Goal: Navigation & Orientation: Find specific page/section

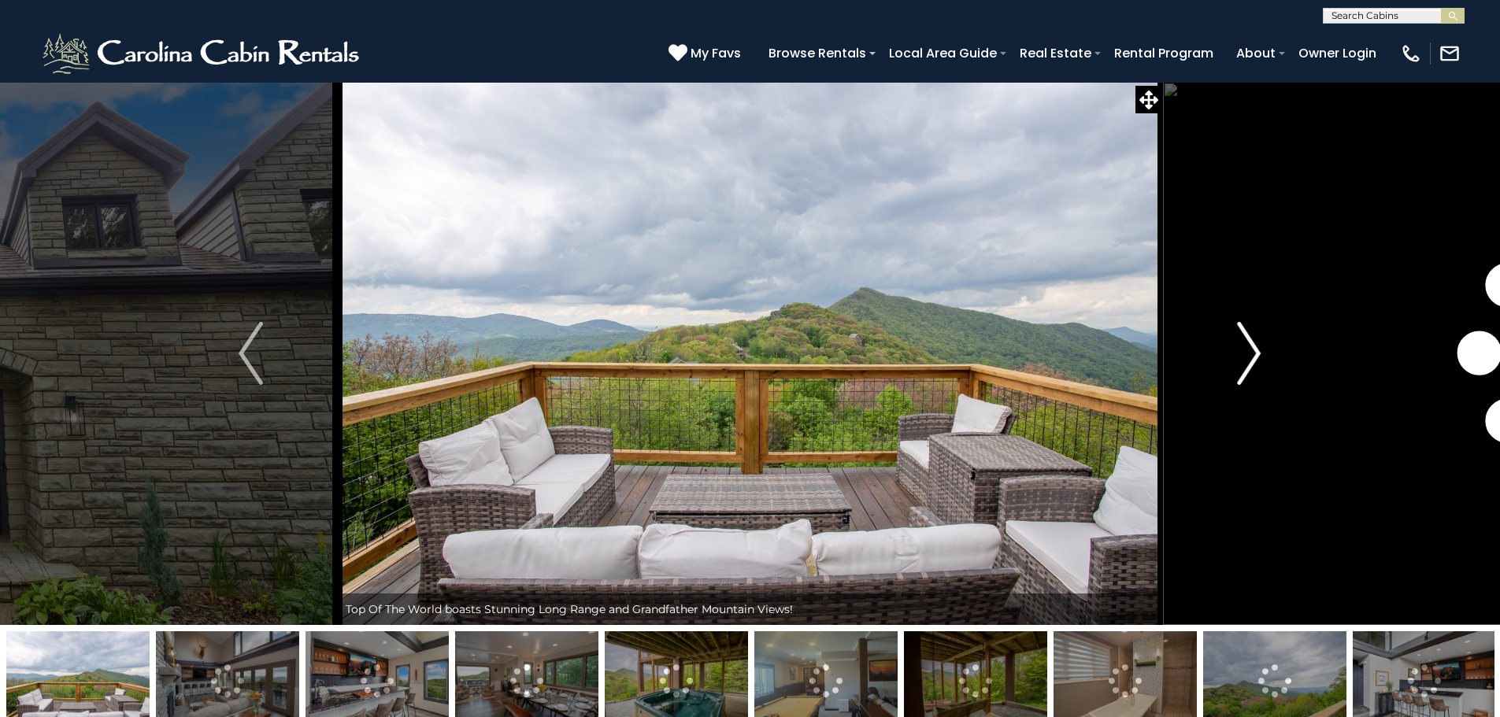
click at [1231, 345] on button "Next" at bounding box center [1248, 353] width 173 height 543
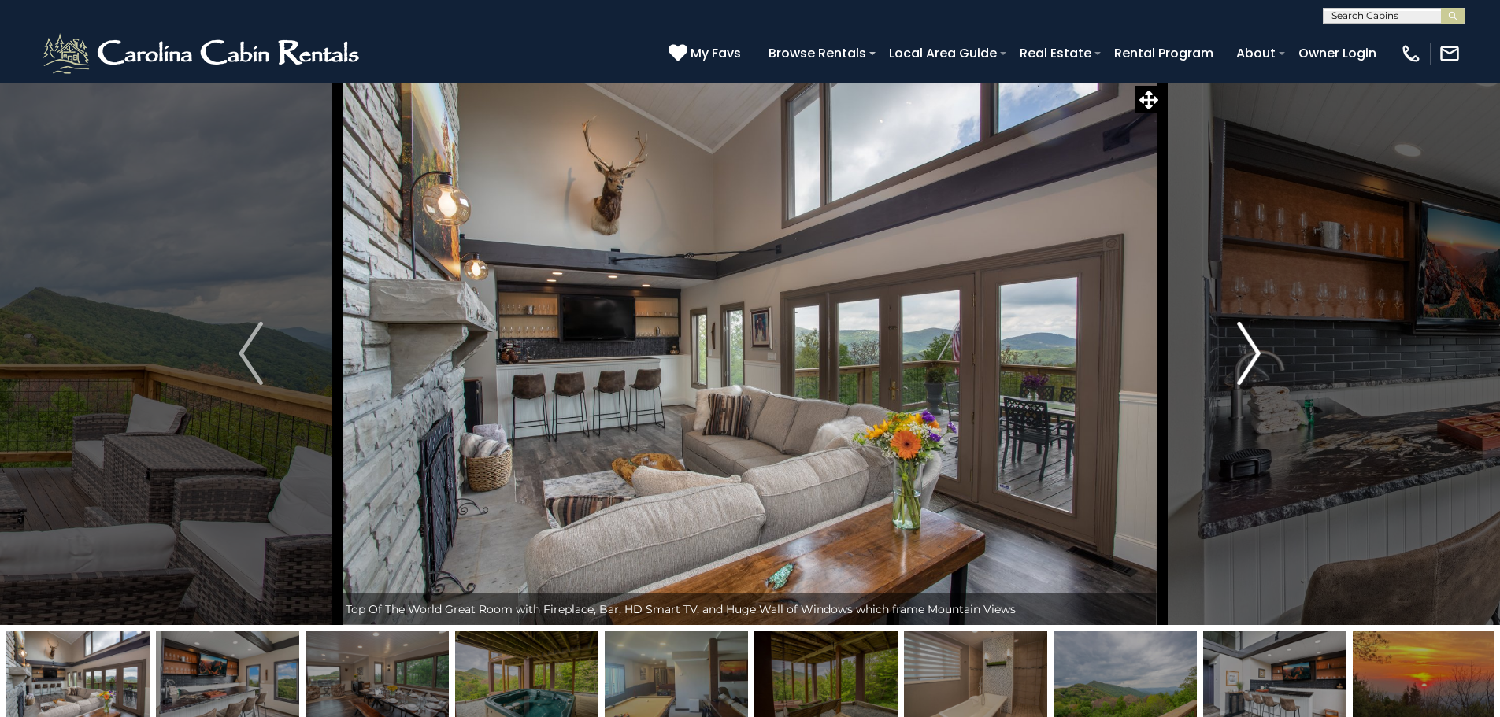
click at [1249, 350] on img "Next" at bounding box center [1249, 353] width 24 height 63
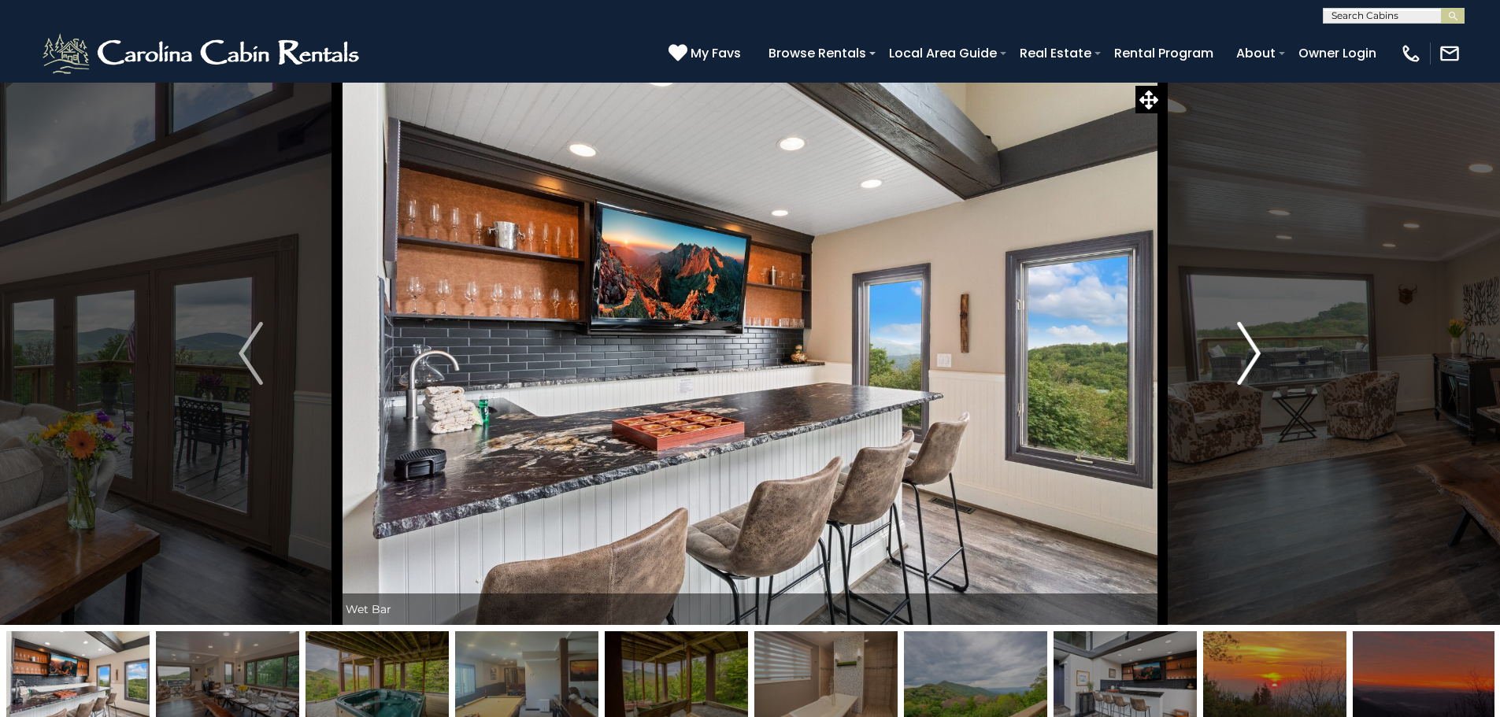
click at [1249, 350] on img "Next" at bounding box center [1249, 353] width 24 height 63
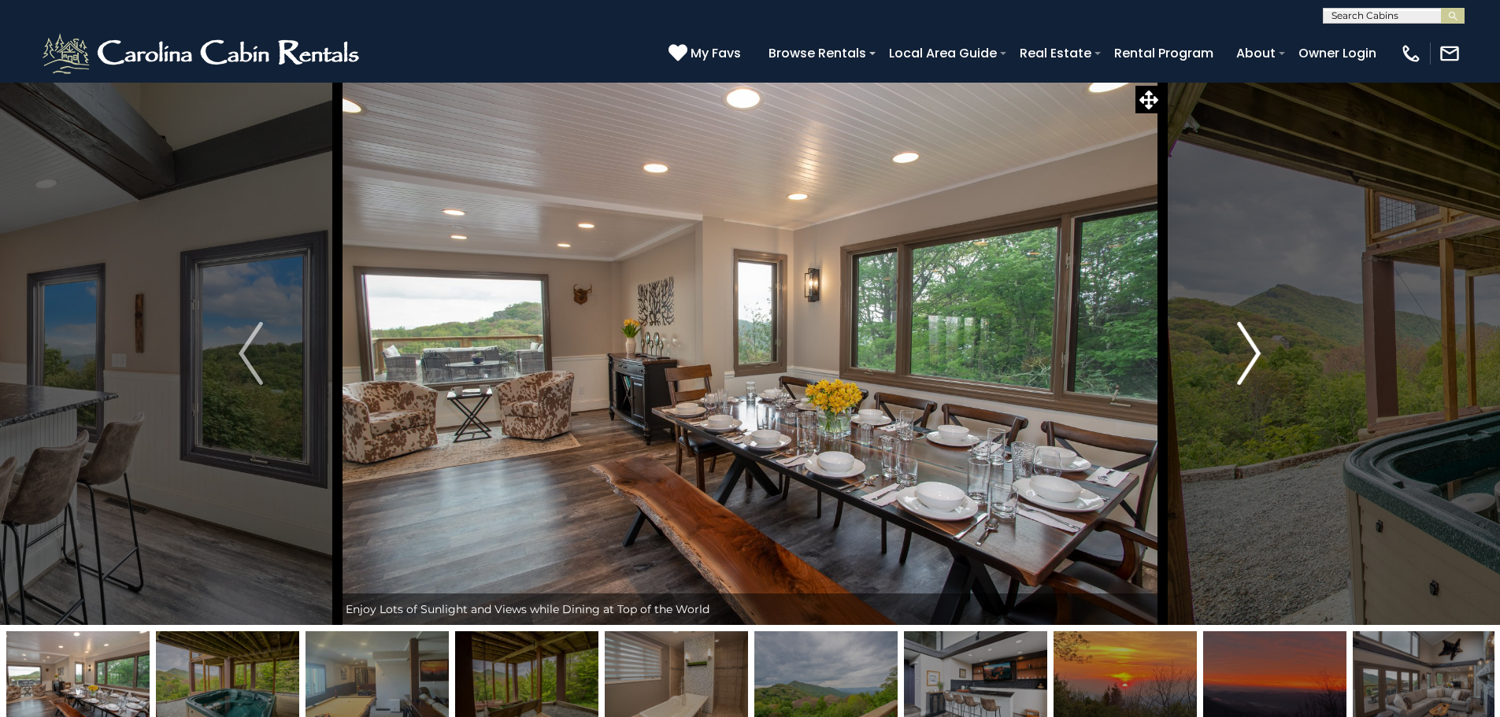
click at [1249, 350] on img "Next" at bounding box center [1249, 353] width 24 height 63
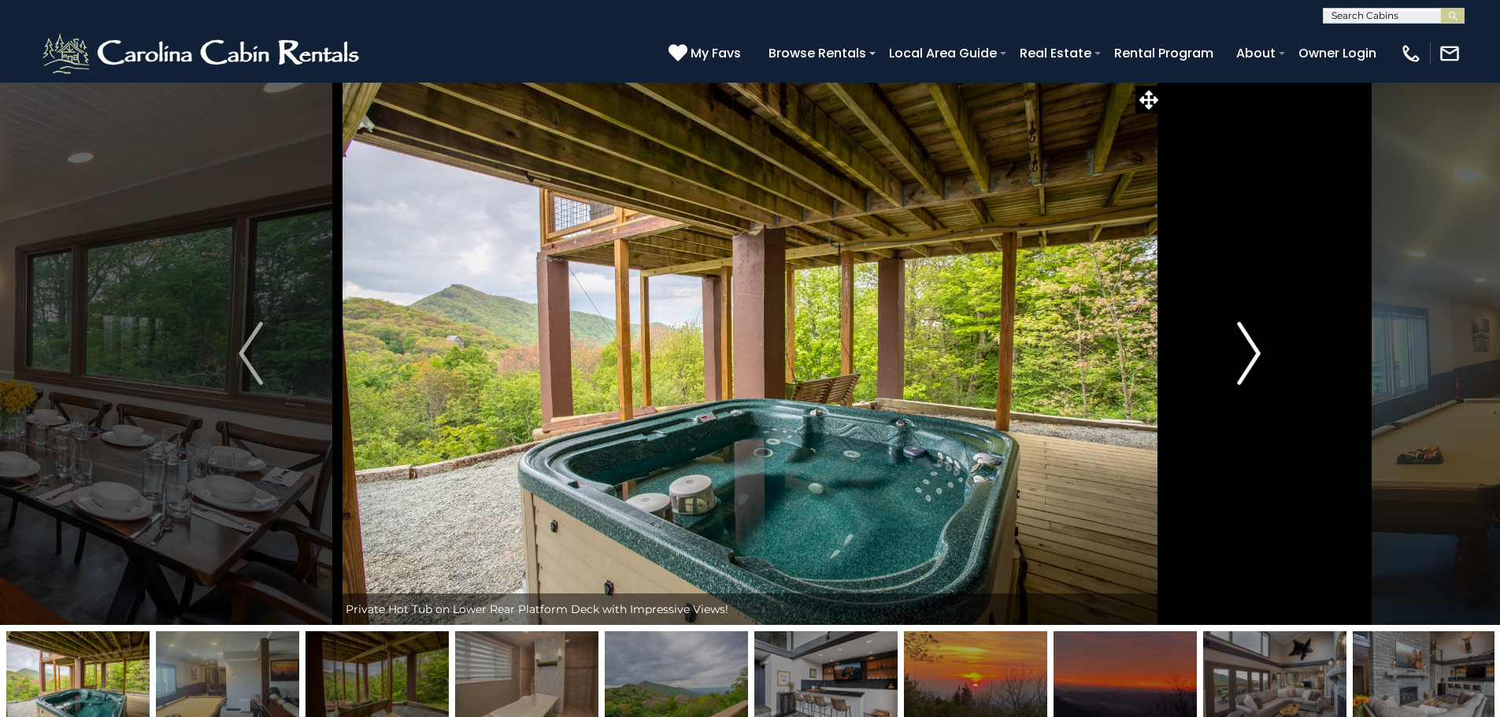
click at [1249, 350] on img "Next" at bounding box center [1249, 353] width 24 height 63
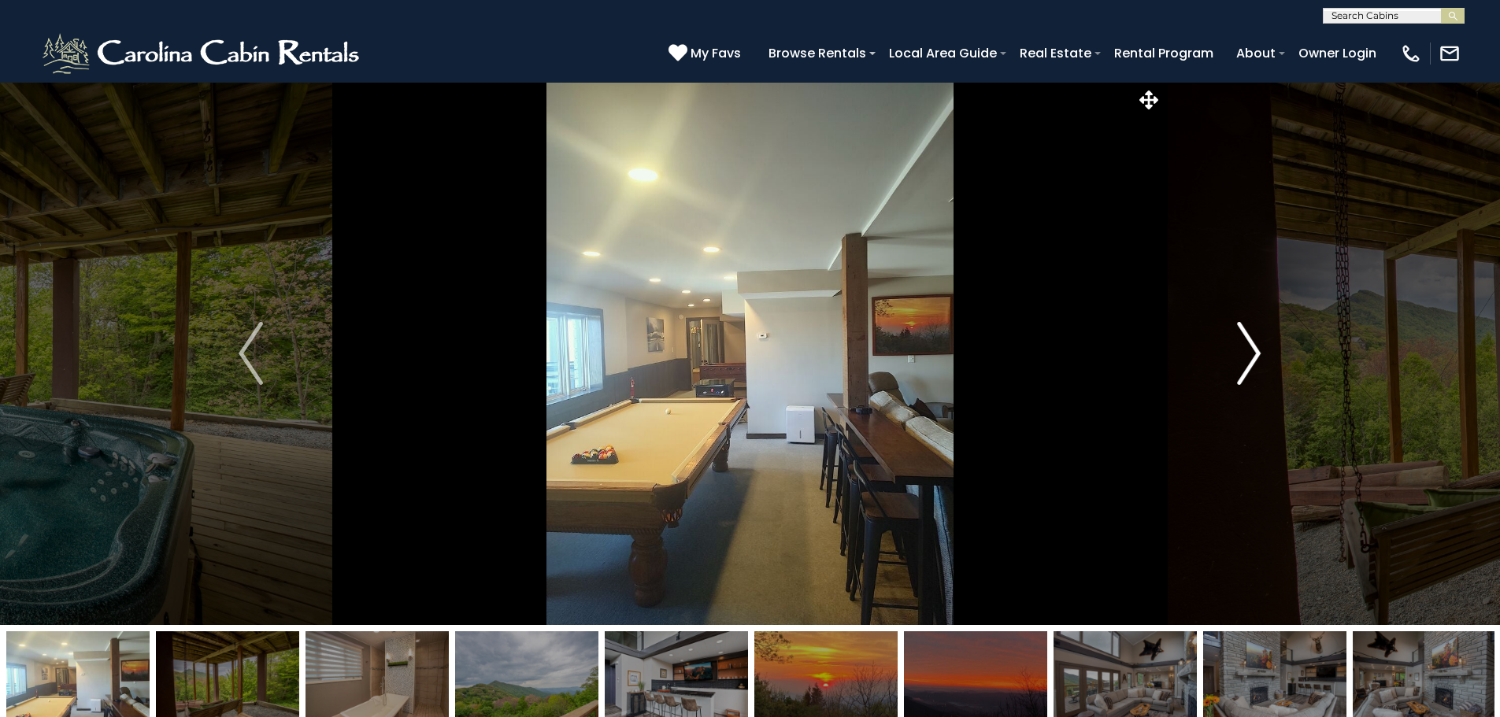
click at [1249, 350] on img "Next" at bounding box center [1249, 353] width 24 height 63
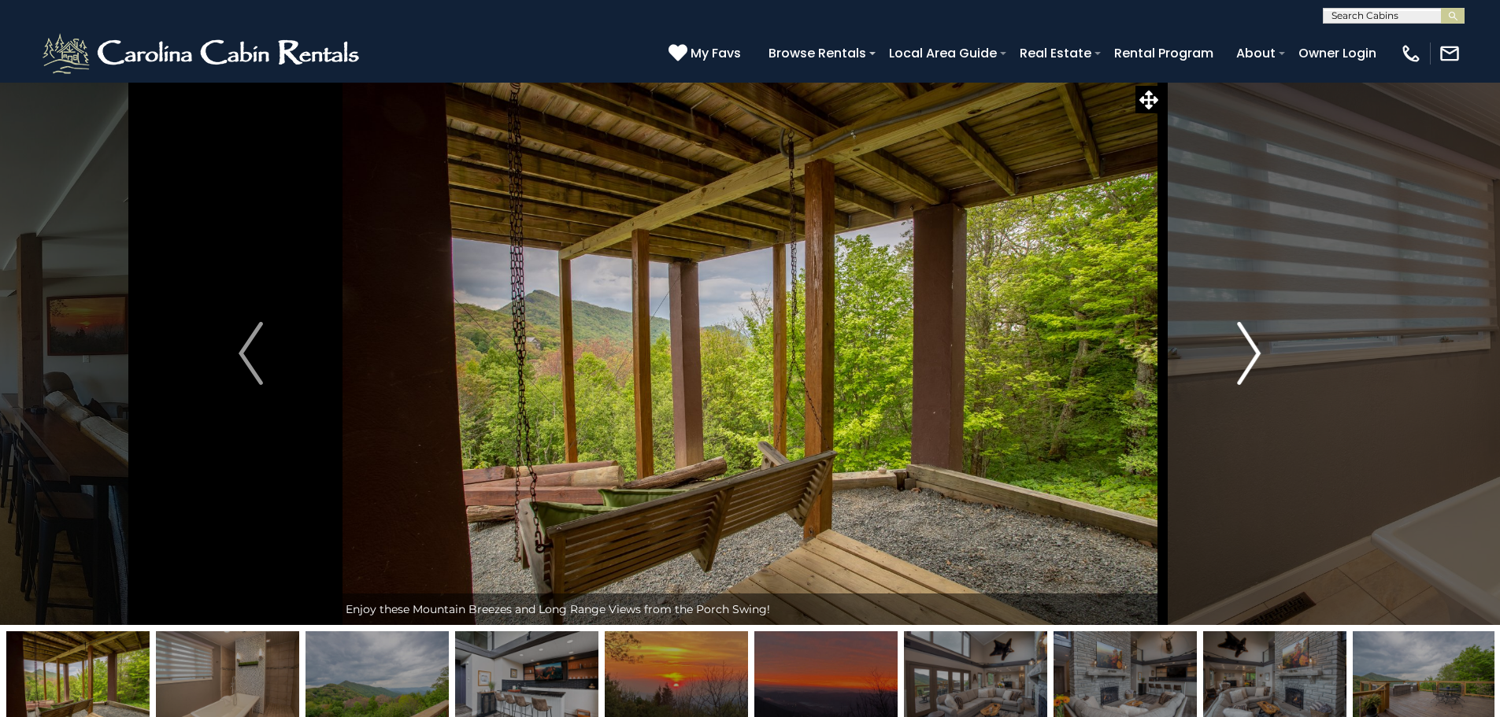
click at [1249, 350] on img "Next" at bounding box center [1249, 353] width 24 height 63
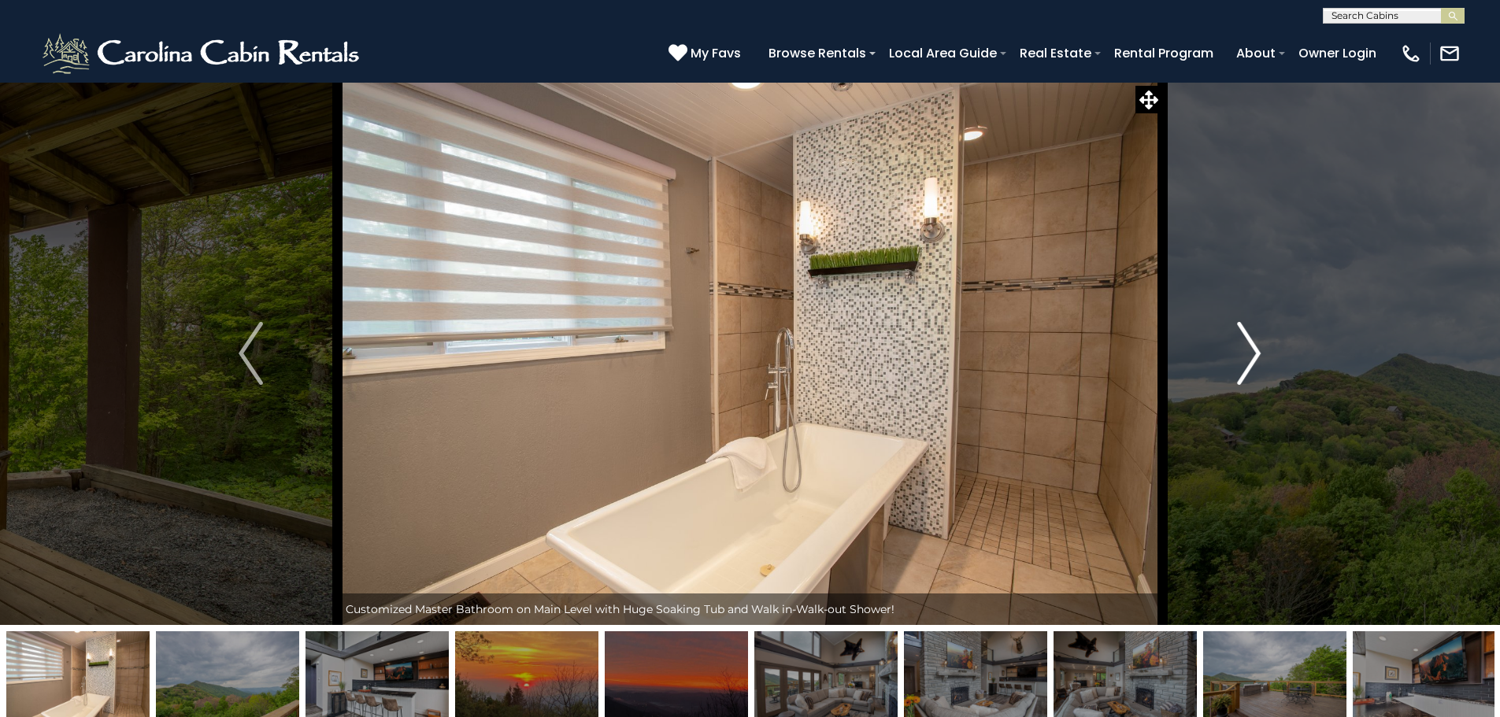
click at [1249, 350] on img "Next" at bounding box center [1249, 353] width 24 height 63
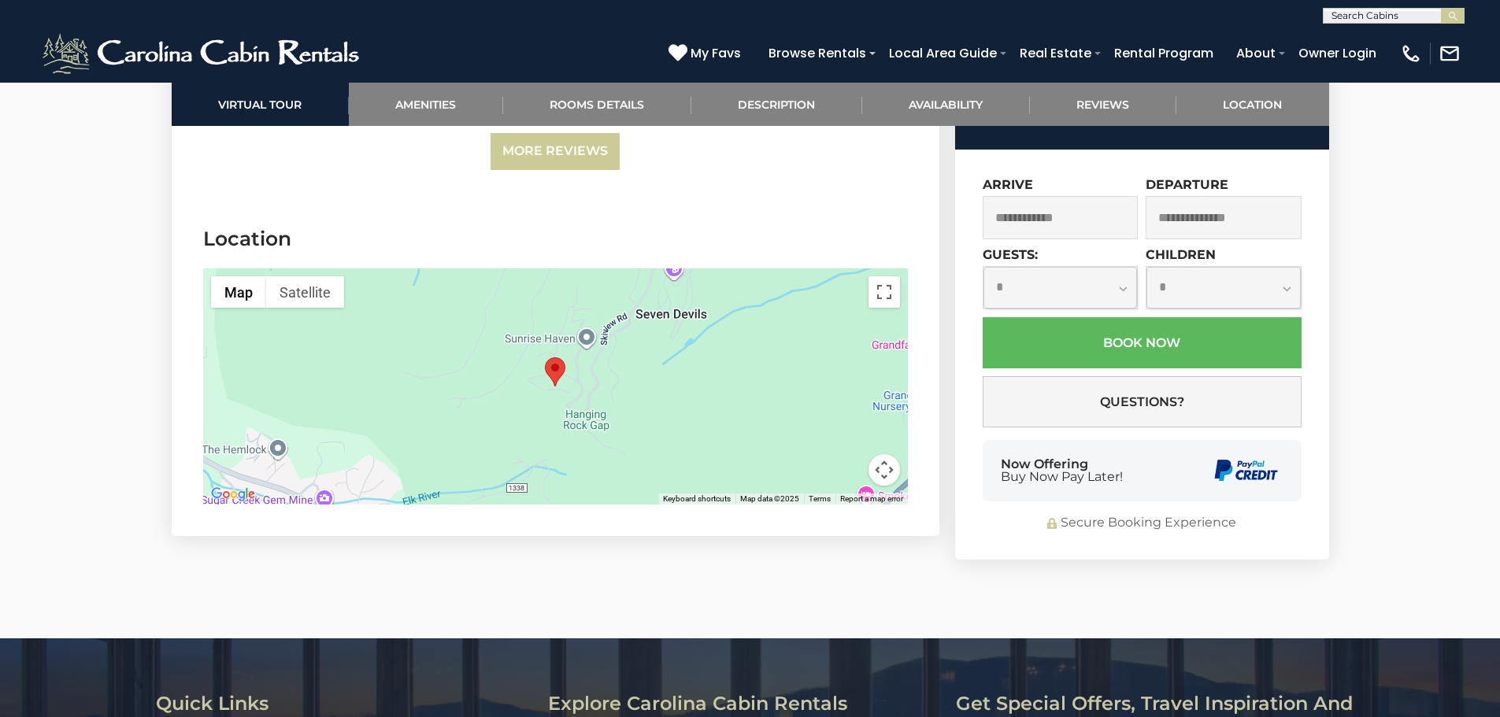
scroll to position [4804, 0]
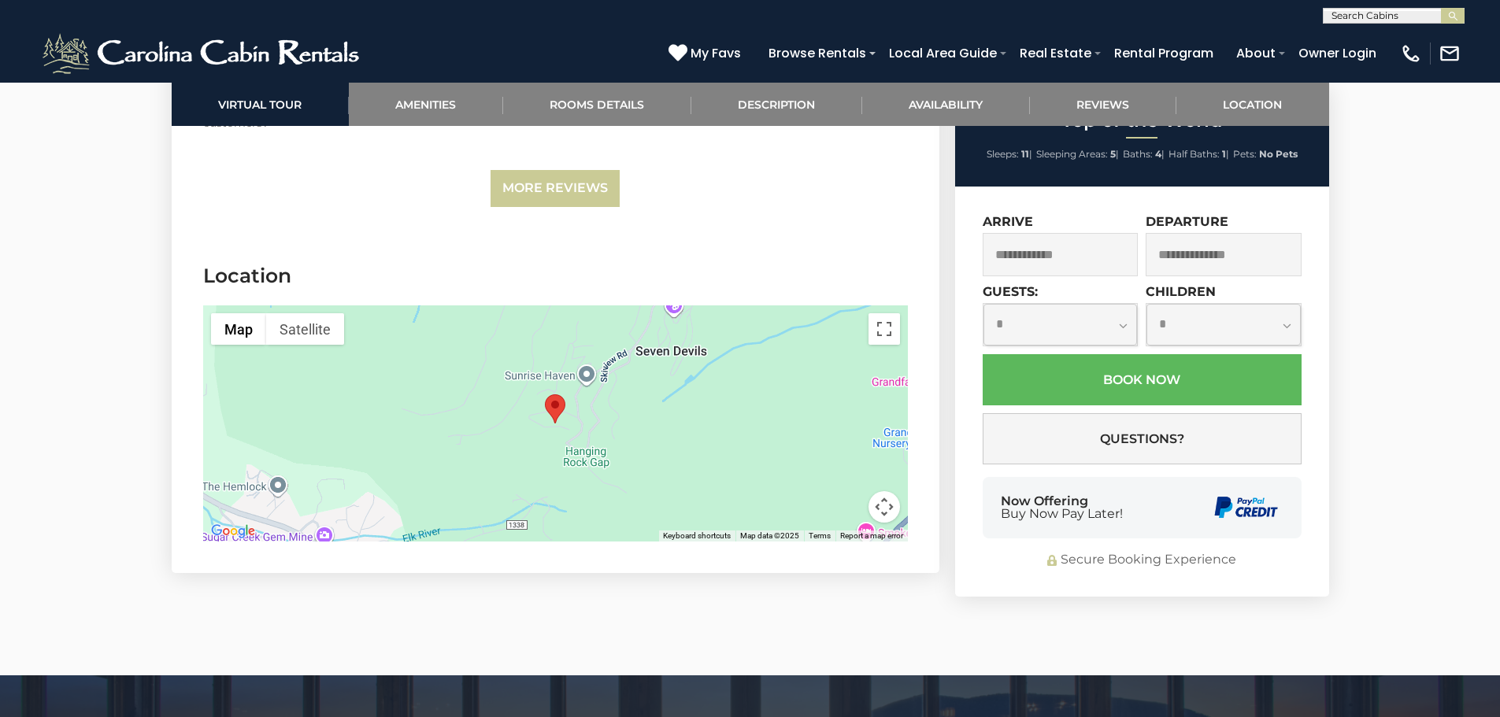
click at [610, 360] on div at bounding box center [555, 424] width 705 height 236
click at [877, 313] on button "Toggle fullscreen view" at bounding box center [885, 329] width 32 height 32
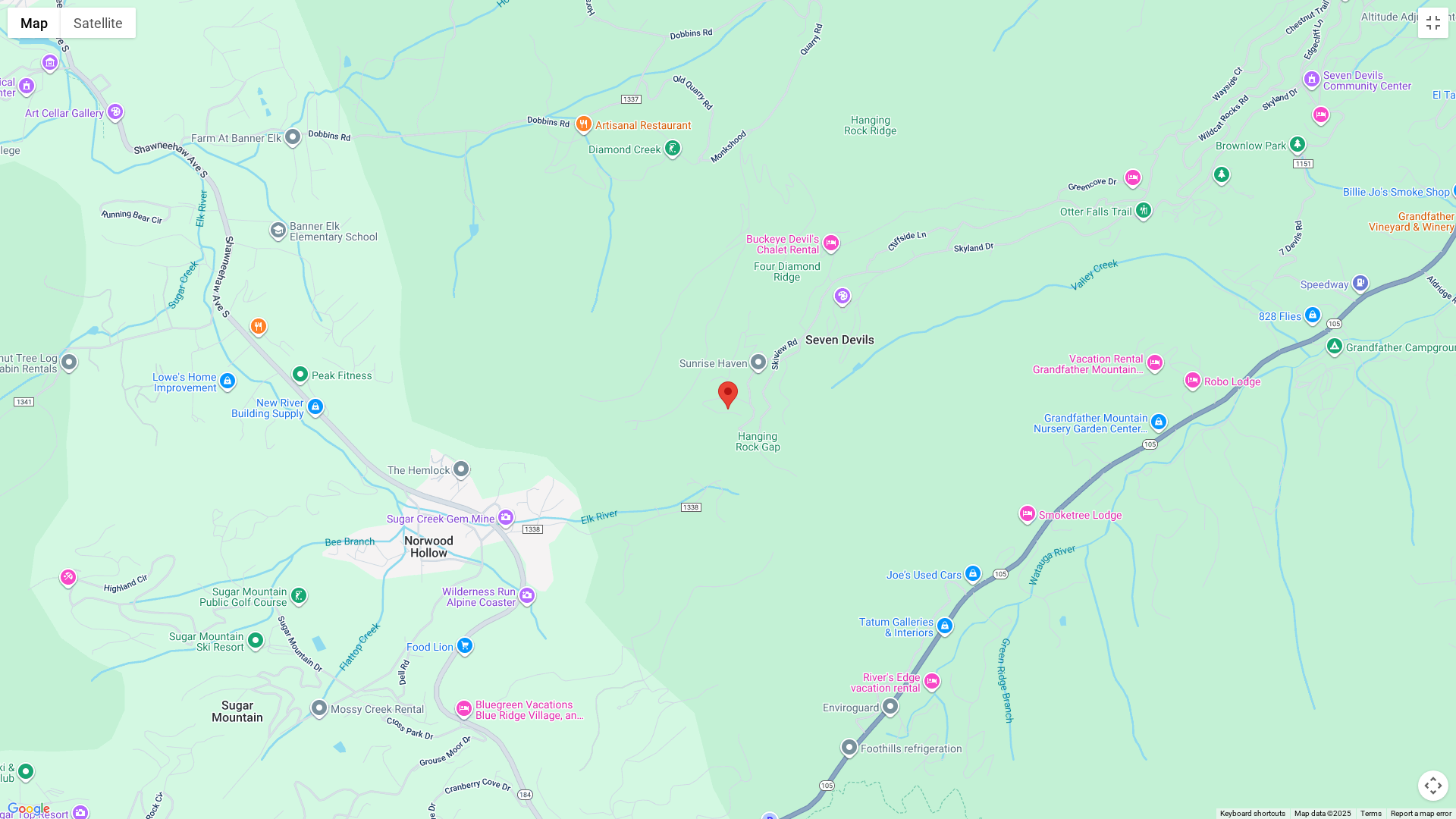
click at [718, 381] on area "Top of the World" at bounding box center [718, 381] width 0 height 0
click at [750, 440] on div at bounding box center [728, 409] width 1456 height 819
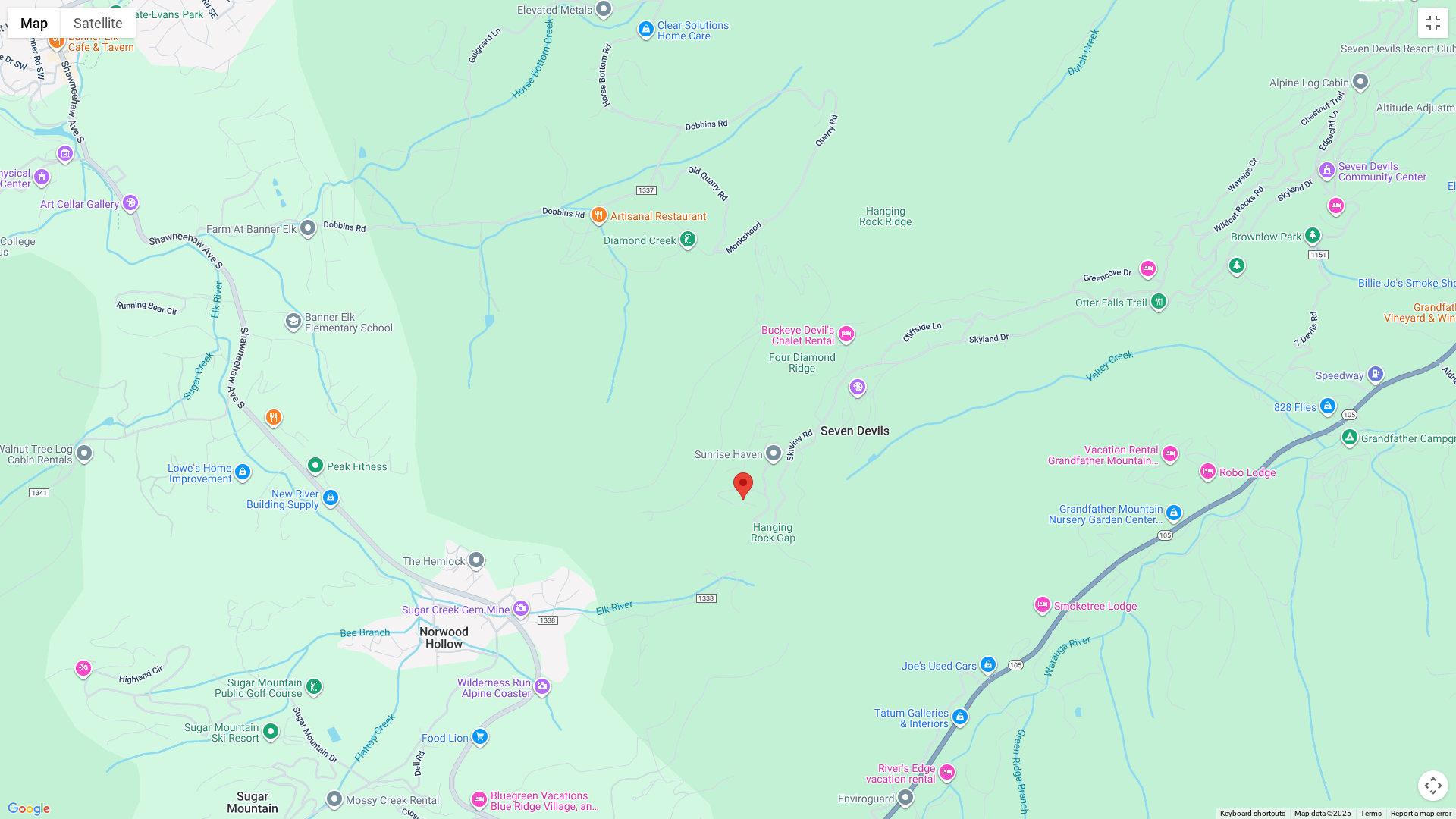
drag, startPoint x: 788, startPoint y: 501, endPoint x: 804, endPoint y: 600, distance: 100.3
click at [804, 600] on div at bounding box center [728, 409] width 1456 height 819
click at [734, 473] on area "Top of the World" at bounding box center [734, 473] width 0 height 0
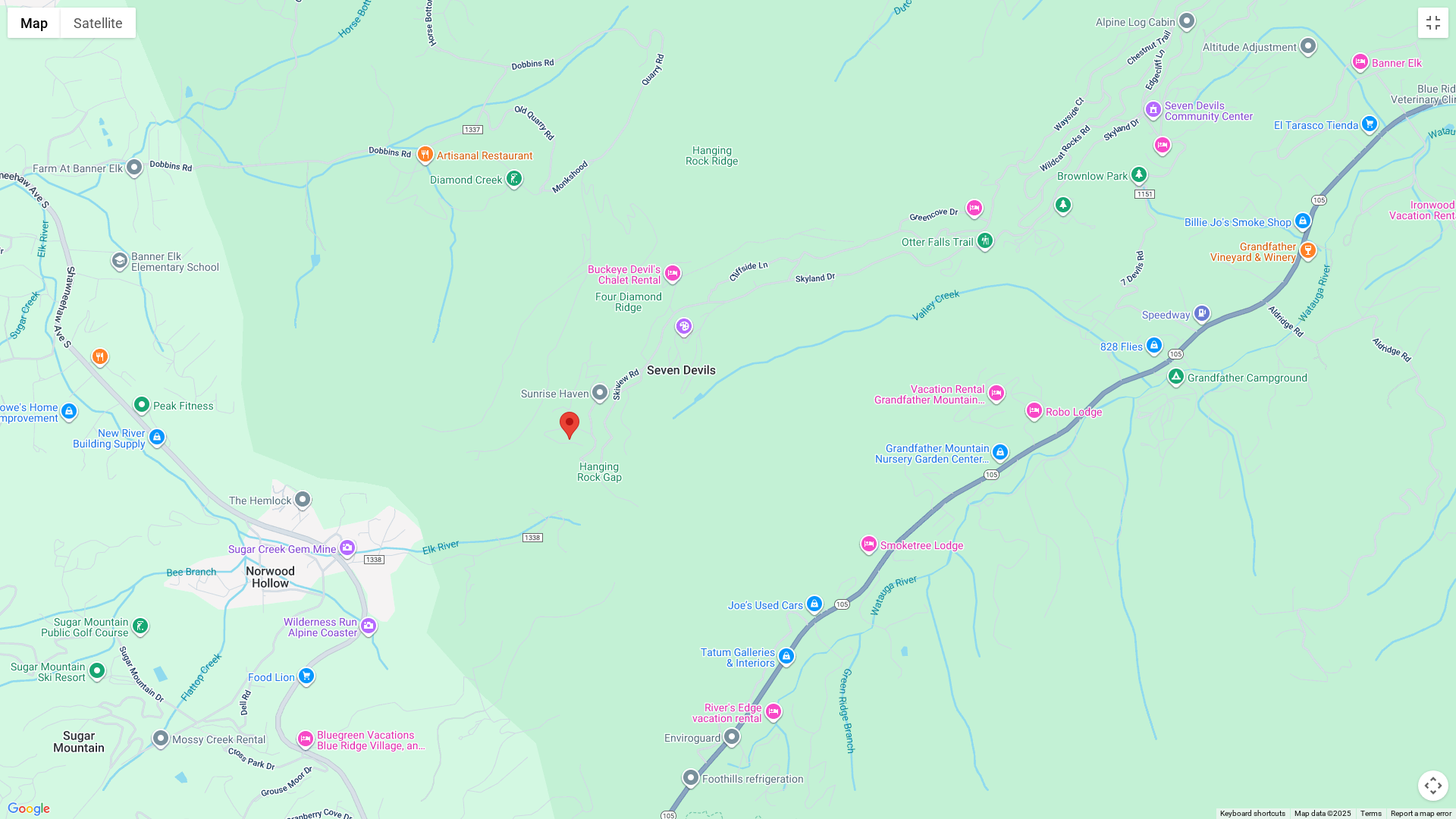
drag, startPoint x: 747, startPoint y: 485, endPoint x: 566, endPoint y: 417, distance: 193.4
click at [559, 412] on area "Top of the World" at bounding box center [559, 412] width 0 height 0
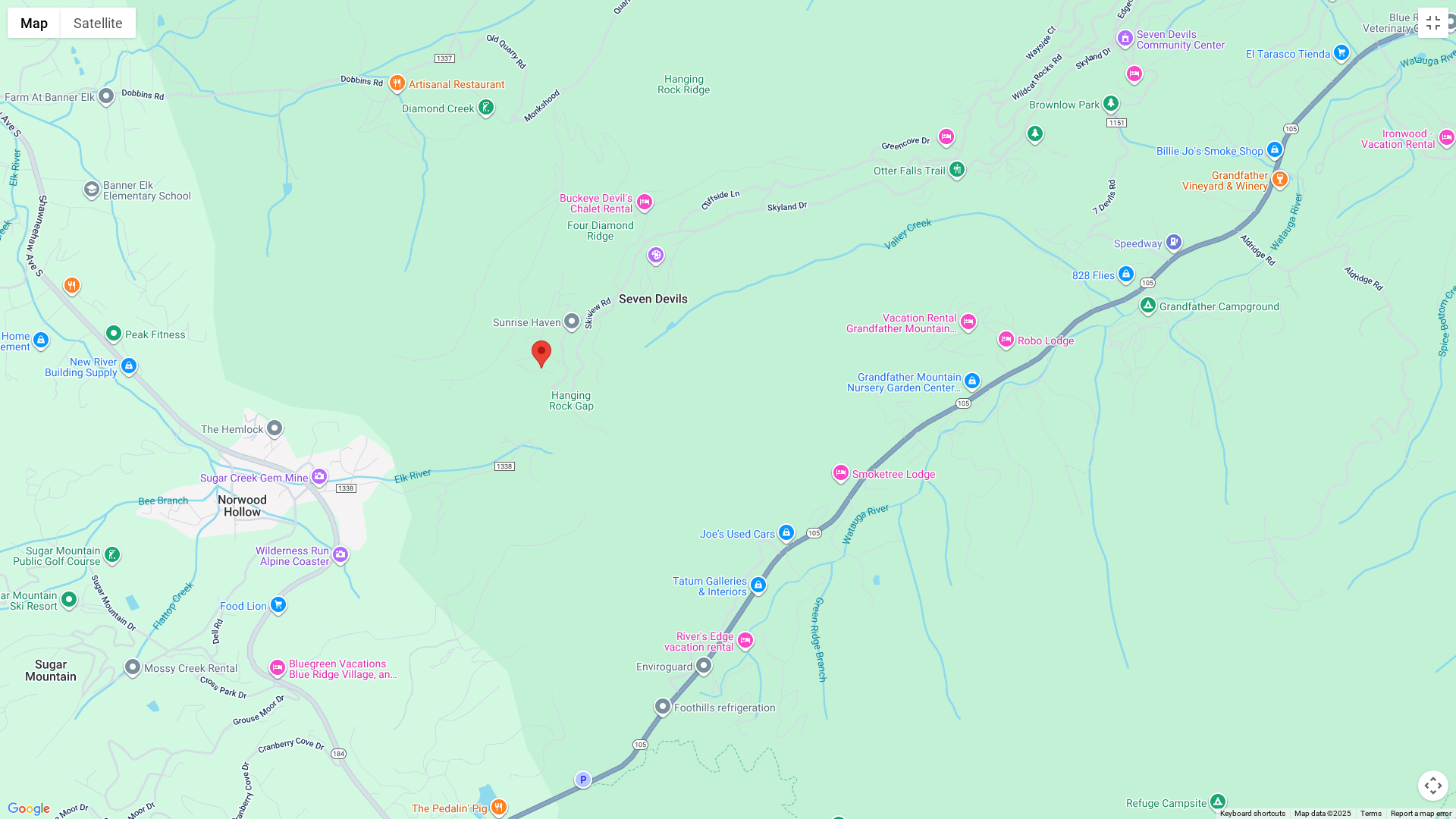
drag, startPoint x: 1154, startPoint y: 683, endPoint x: 1124, endPoint y: 610, distance: 78.9
click at [1124, 610] on div at bounding box center [728, 409] width 1456 height 819
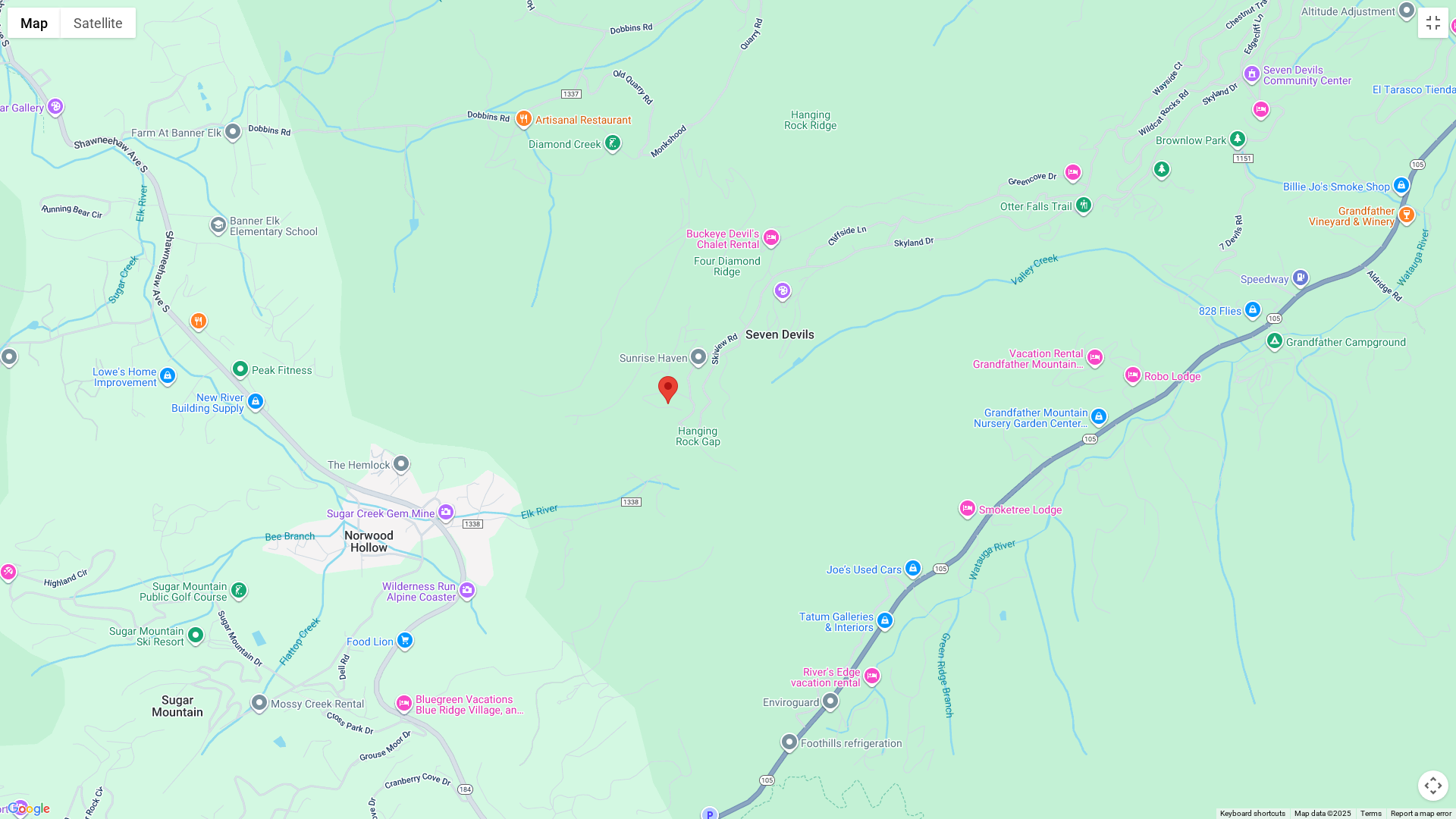
drag, startPoint x: 695, startPoint y: 679, endPoint x: 822, endPoint y: 711, distance: 131.0
click at [822, 690] on div at bounding box center [728, 409] width 1456 height 819
drag, startPoint x: 1428, startPoint y: 17, endPoint x: 1399, endPoint y: 19, distance: 29.1
click at [1428, 17] on button "Toggle fullscreen view" at bounding box center [1434, 23] width 31 height 31
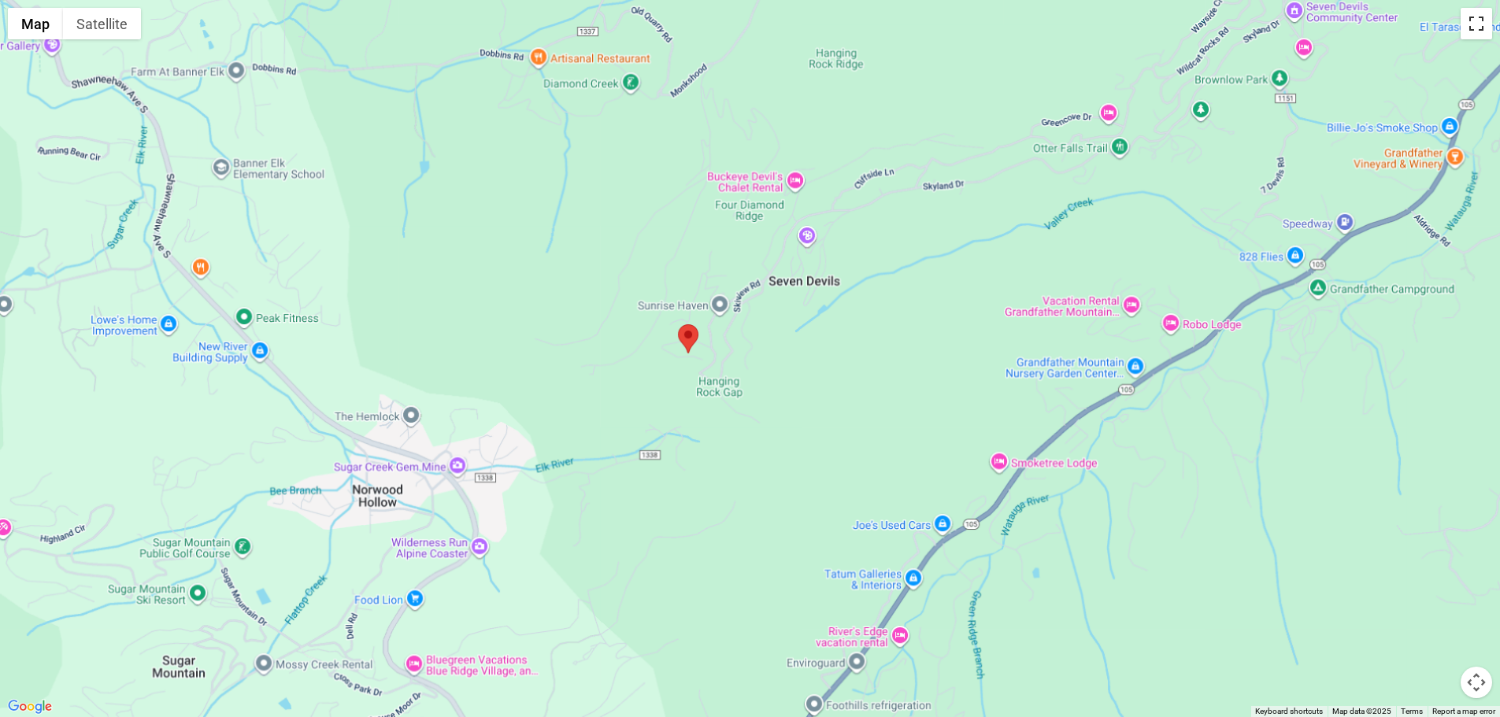
scroll to position [709, 0]
